Goal: Task Accomplishment & Management: Use online tool/utility

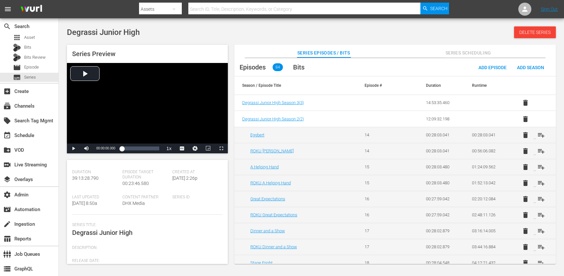
scroll to position [38, 0]
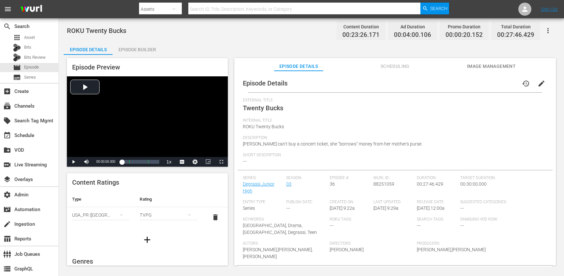
click at [540, 79] on button "edit" at bounding box center [541, 84] width 16 height 16
click at [357, 120] on span "Internal Title" at bounding box center [393, 120] width 301 height 5
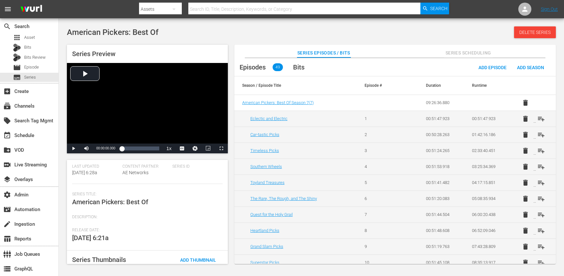
scroll to position [69, 0]
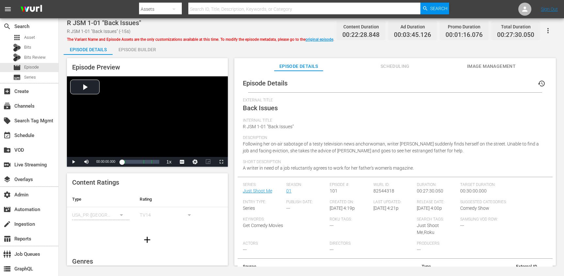
click at [396, 67] on span "Scheduling" at bounding box center [394, 66] width 49 height 8
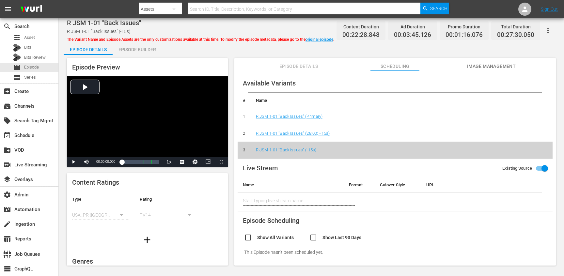
click at [316, 238] on input "checkbox" at bounding box center [341, 238] width 65 height 9
checkbox input "true"
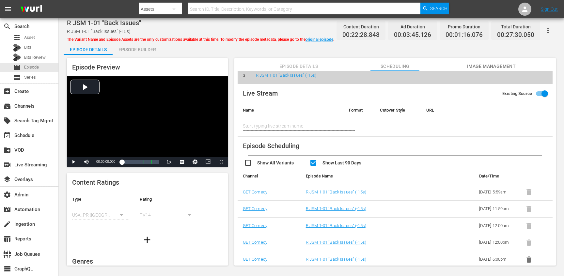
scroll to position [105, 0]
click at [330, 190] on link "R JSM 1-01 "Back Issues" (-15s)" at bounding box center [336, 192] width 60 height 5
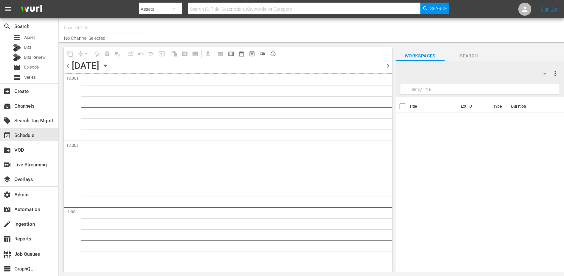
type input "Roku - GET Comedy (831)"
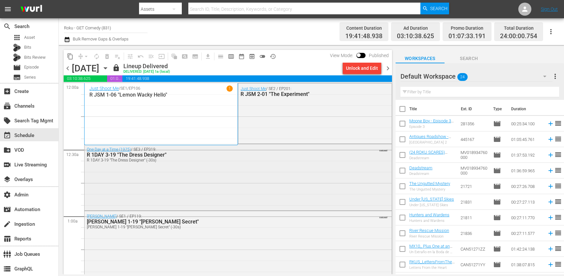
scroll to position [714, 0]
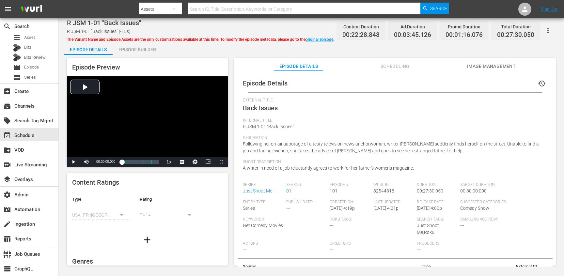
click at [397, 63] on span "Scheduling" at bounding box center [394, 66] width 49 height 8
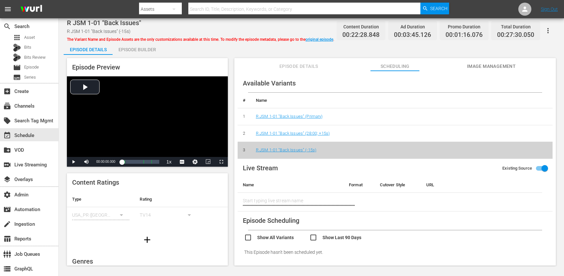
click at [323, 237] on input "checkbox" at bounding box center [341, 238] width 65 height 9
checkbox input "true"
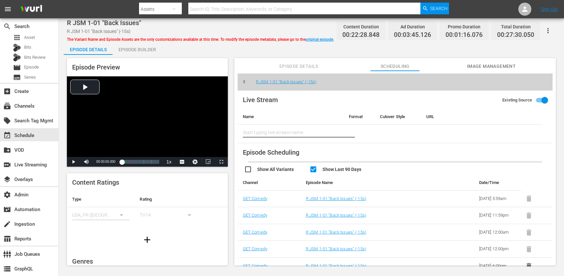
scroll to position [105, 0]
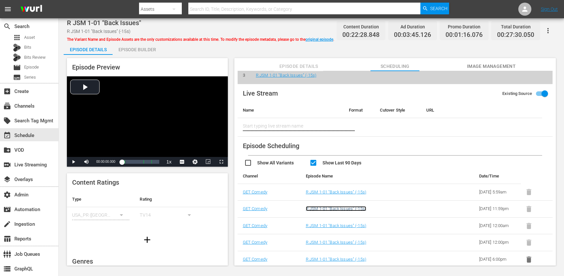
click at [345, 206] on link "R JSM 1-01 "Back Issues" (-15s)" at bounding box center [336, 208] width 60 height 5
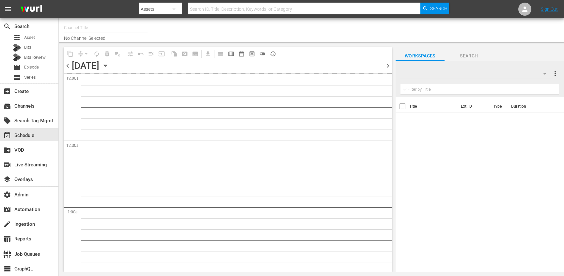
type input "Roku - GET Comedy (831)"
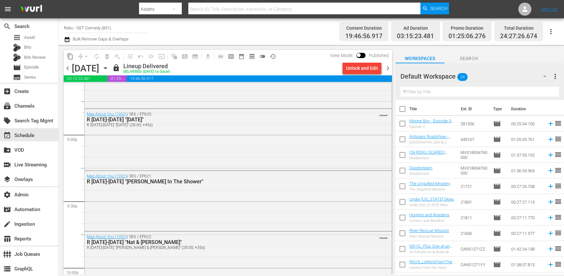
scroll to position [3064, 0]
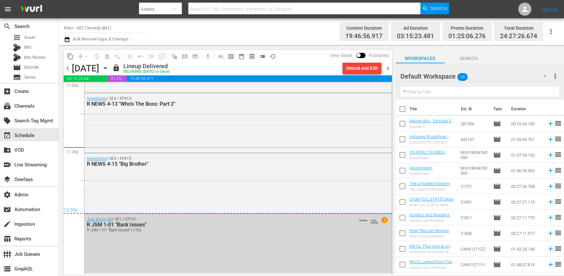
click at [385, 67] on span "chevron_right" at bounding box center [388, 68] width 8 height 8
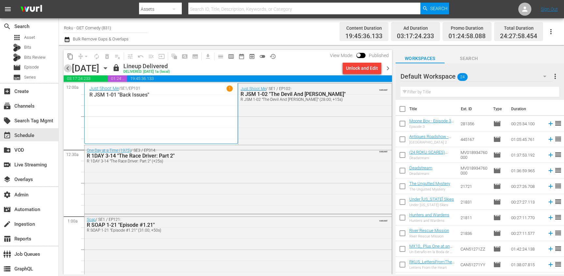
click at [67, 68] on span "chevron_left" at bounding box center [68, 68] width 8 height 8
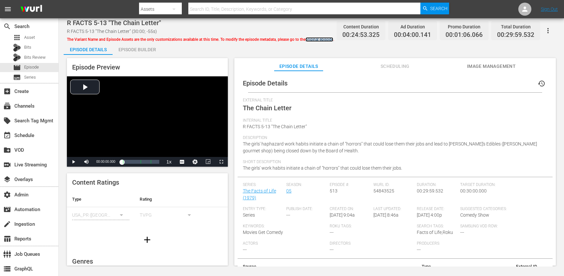
click at [322, 39] on link "original episode" at bounding box center [319, 39] width 28 height 5
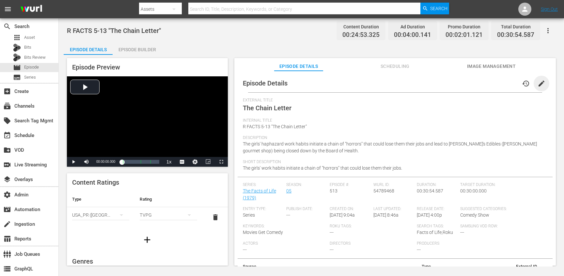
click at [538, 84] on span "edit" at bounding box center [541, 84] width 8 height 8
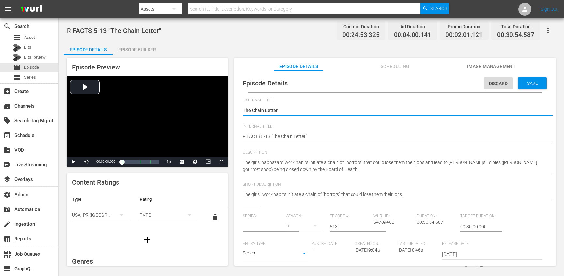
type input "The Facts of Life (1979)"
click at [307, 203] on div "Short Description The girls' work habits initiate a chain of "horrors" that cou…" at bounding box center [395, 195] width 304 height 26
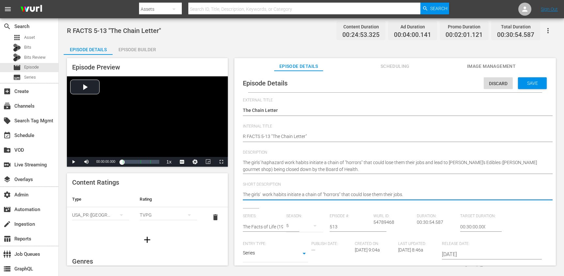
click at [270, 194] on textarea "The girls' work habits initiate a chain of "horrors" that could lose them their…" at bounding box center [393, 195] width 301 height 8
click at [261, 194] on textarea "The girls' work habits initiate a chain of "horrors" that could lose them their…" at bounding box center [393, 195] width 301 height 8
click at [489, 84] on span "Discard" at bounding box center [498, 83] width 29 height 5
